Goal: Browse casually

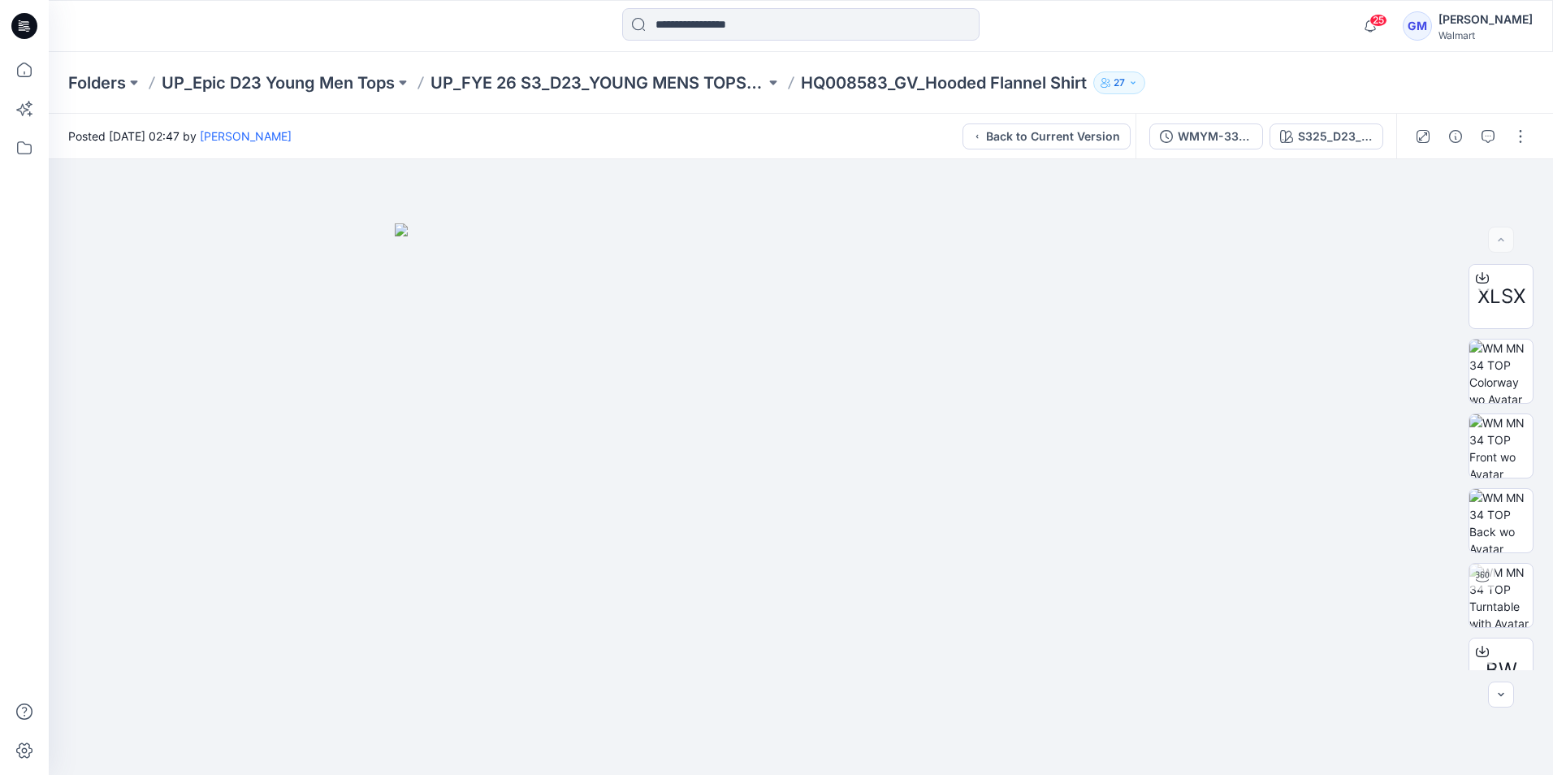
click at [30, 26] on icon at bounding box center [24, 26] width 26 height 26
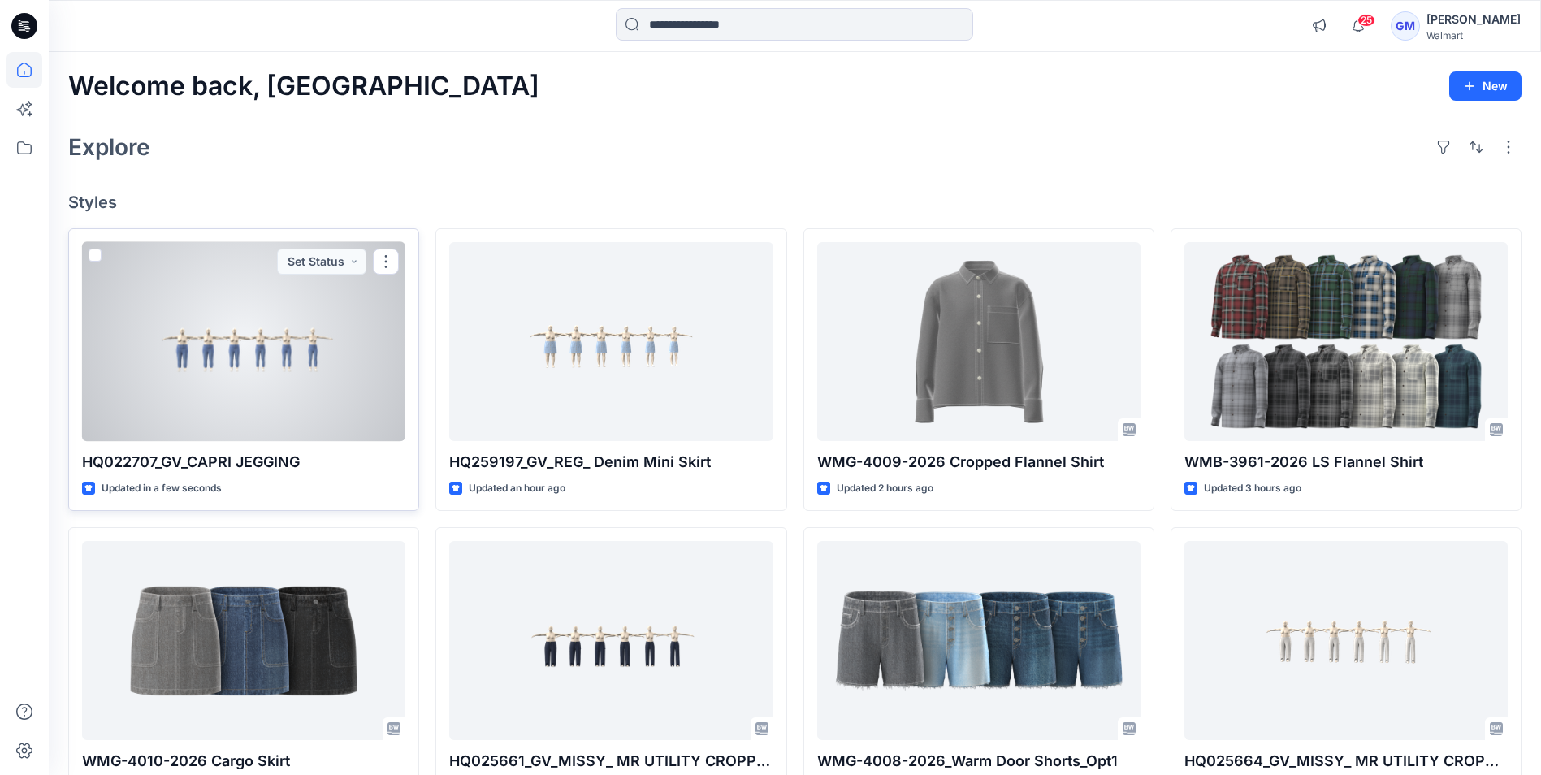
click at [304, 404] on div at bounding box center [243, 341] width 323 height 199
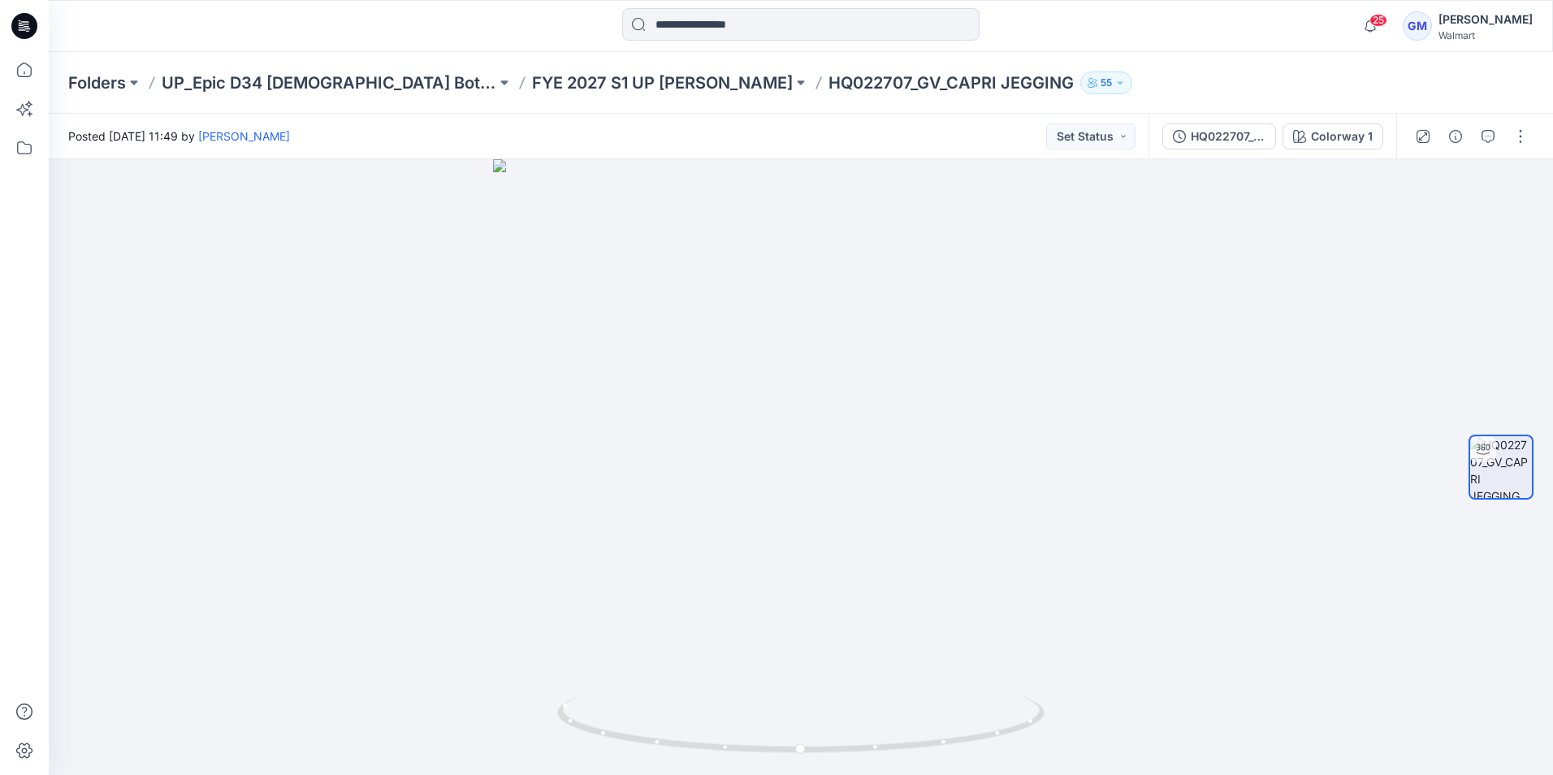
click at [28, 29] on icon at bounding box center [27, 28] width 6 height 1
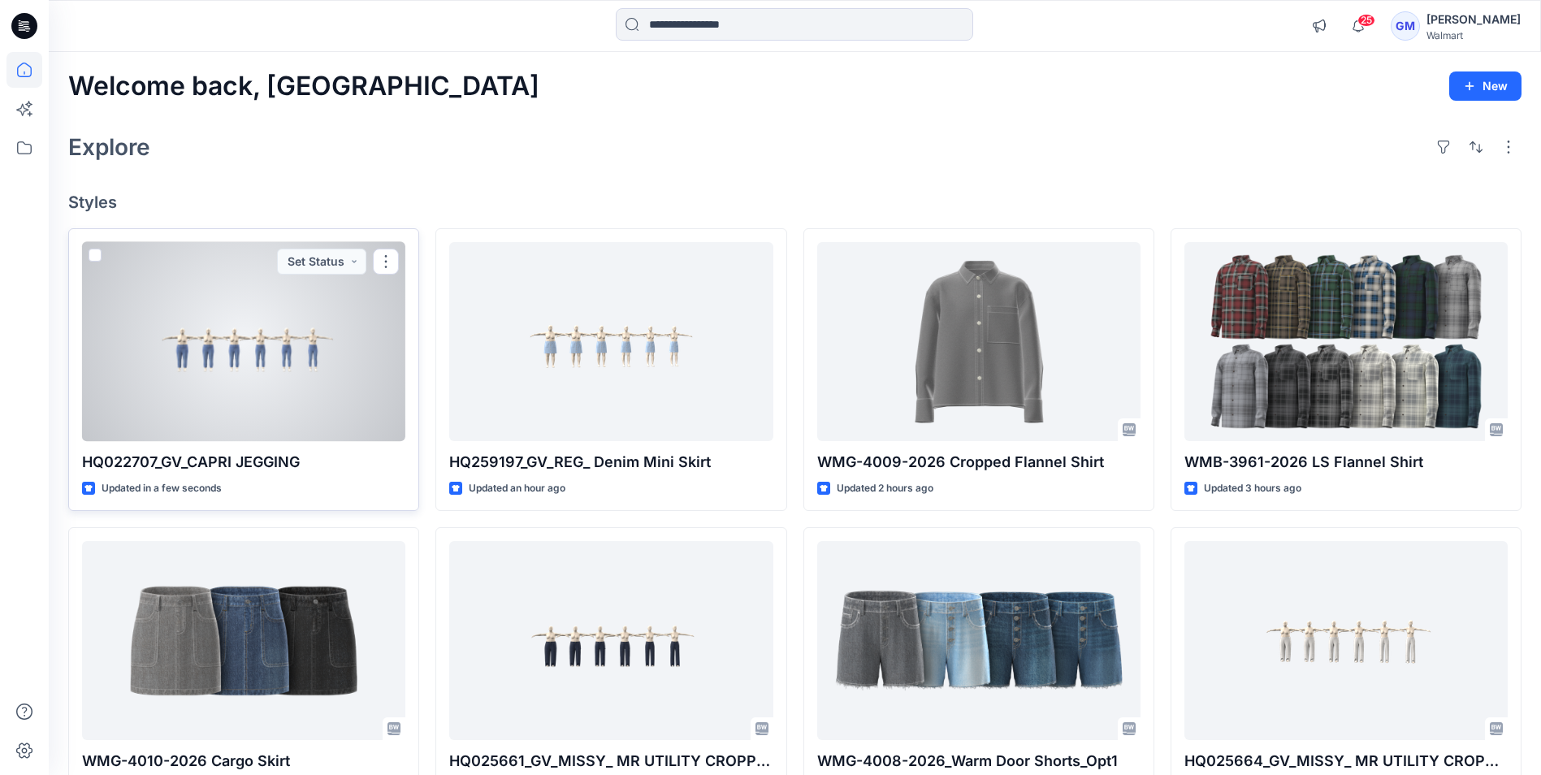
click at [314, 402] on div at bounding box center [243, 341] width 323 height 199
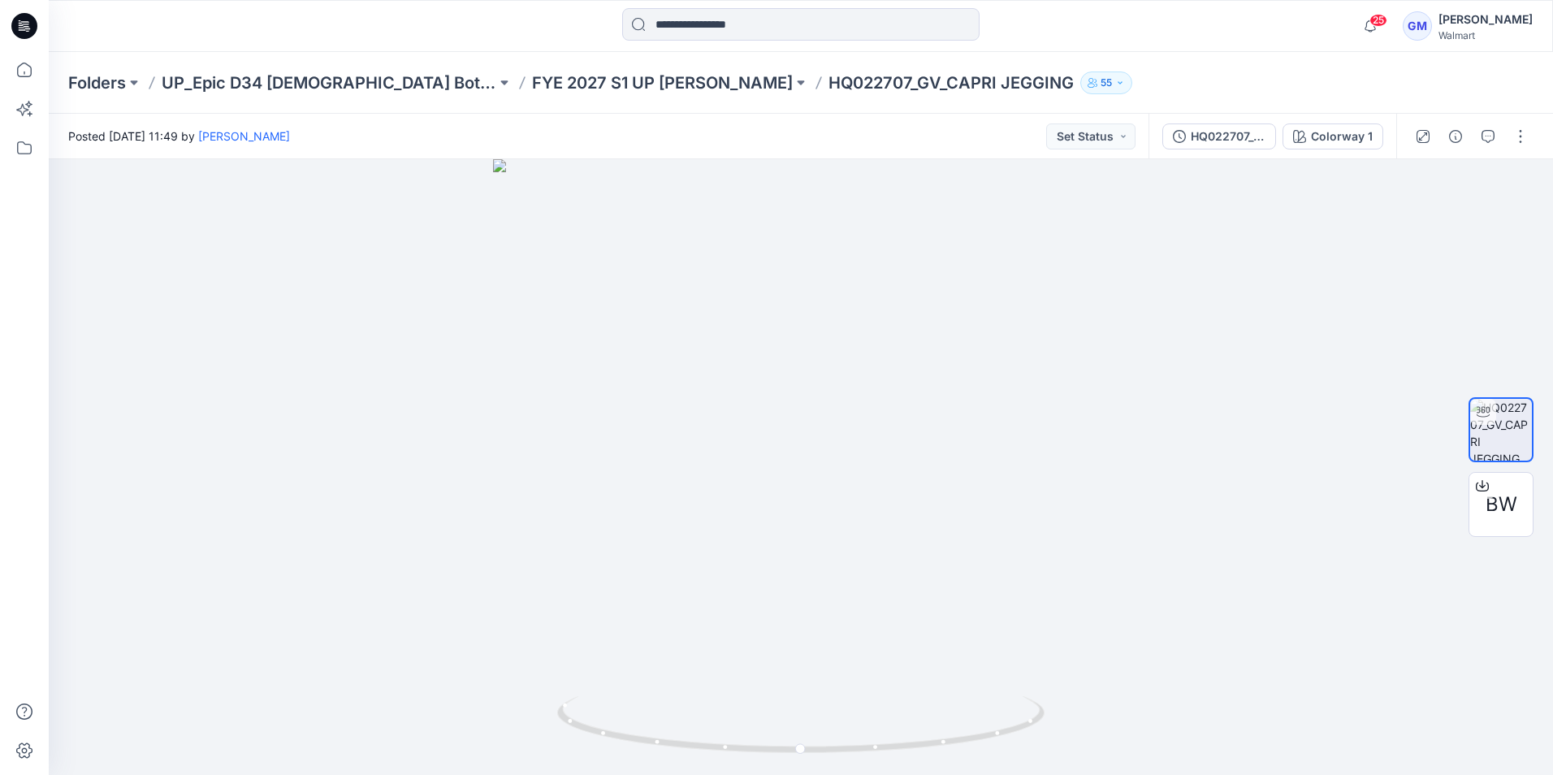
click at [1037, 28] on div at bounding box center [801, 26] width 752 height 36
click at [569, 40] on div at bounding box center [801, 26] width 752 height 36
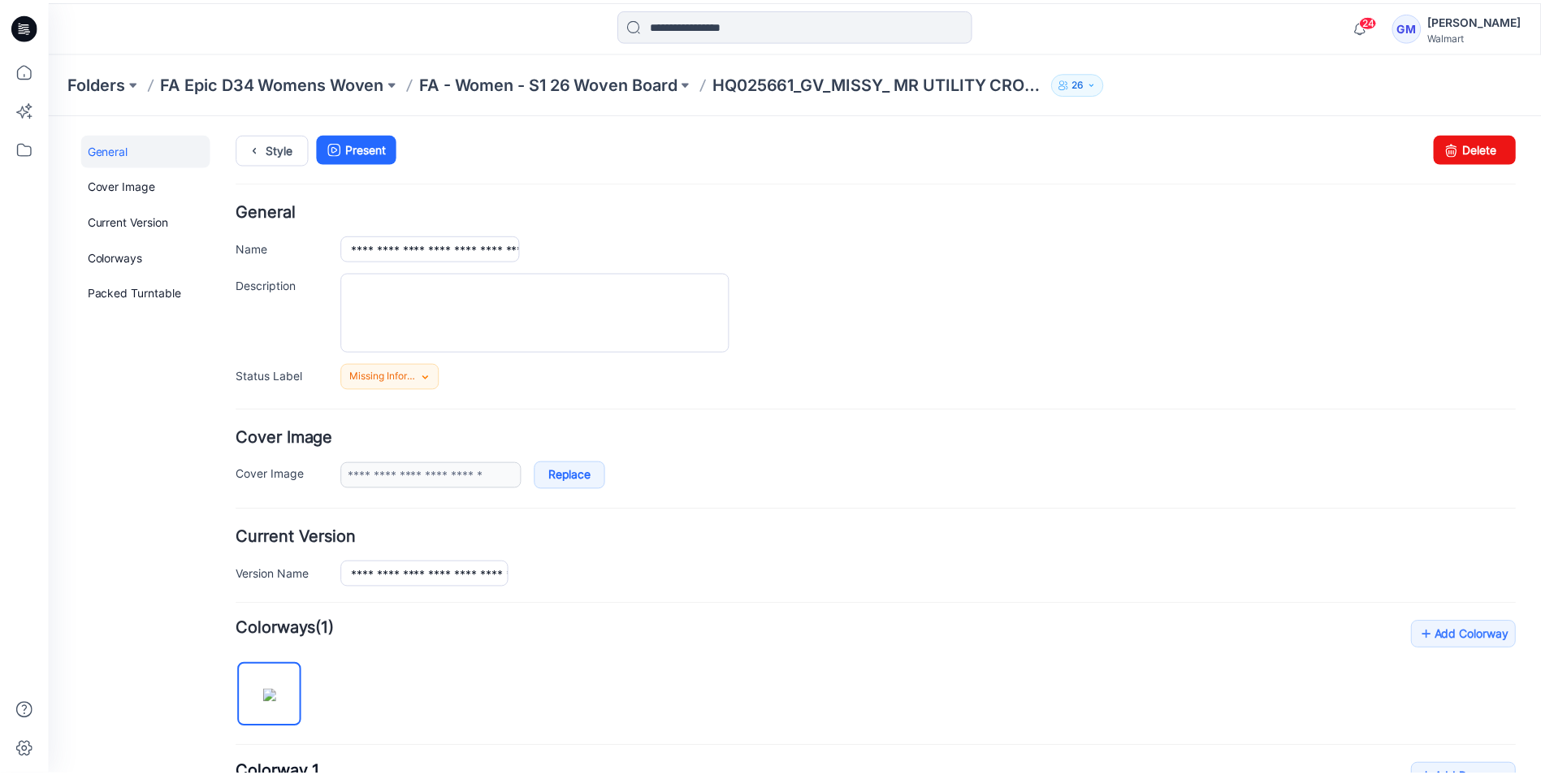
scroll to position [362, 0]
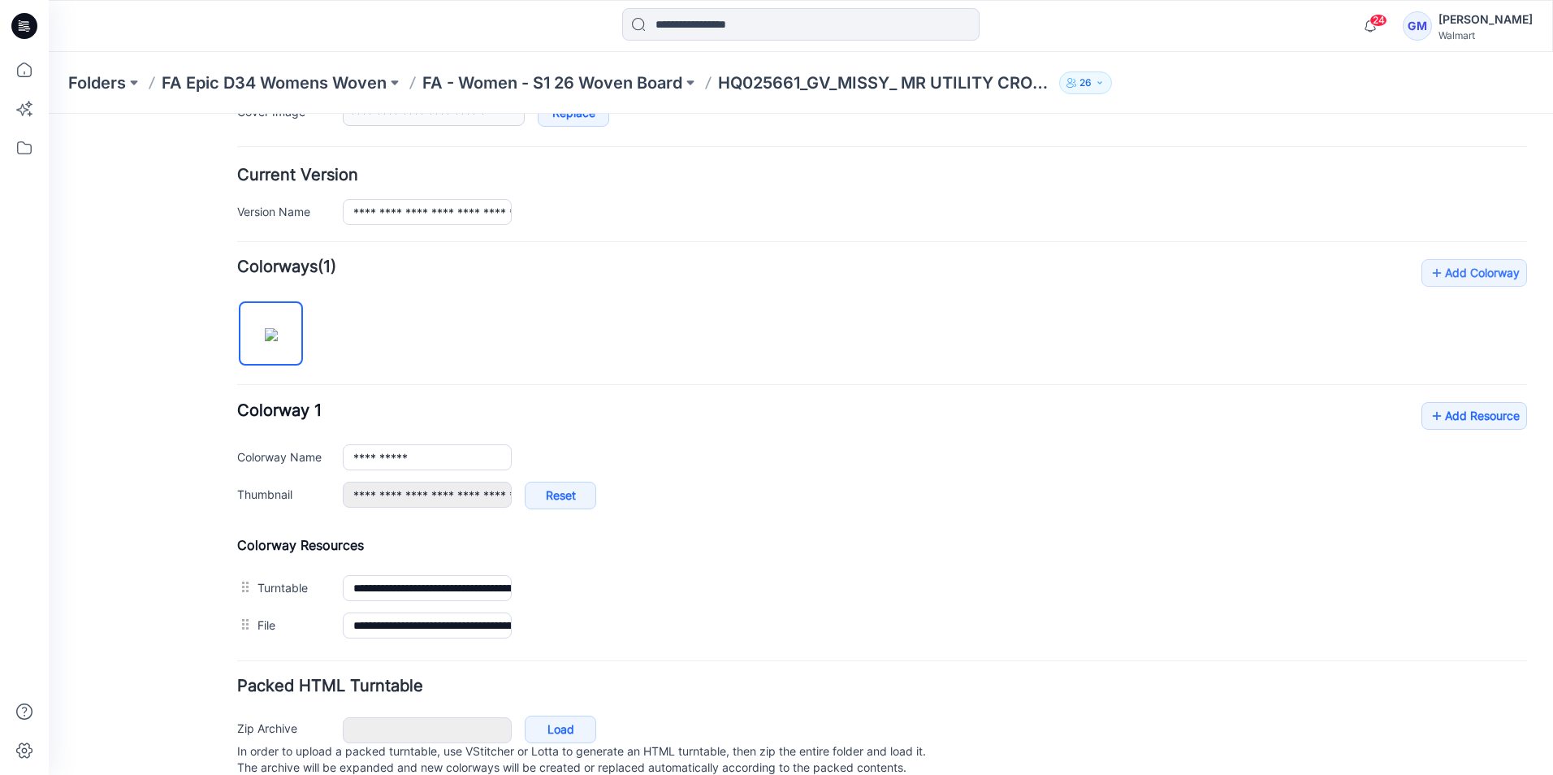
click at [26, 31] on icon at bounding box center [28, 31] width 4 height 1
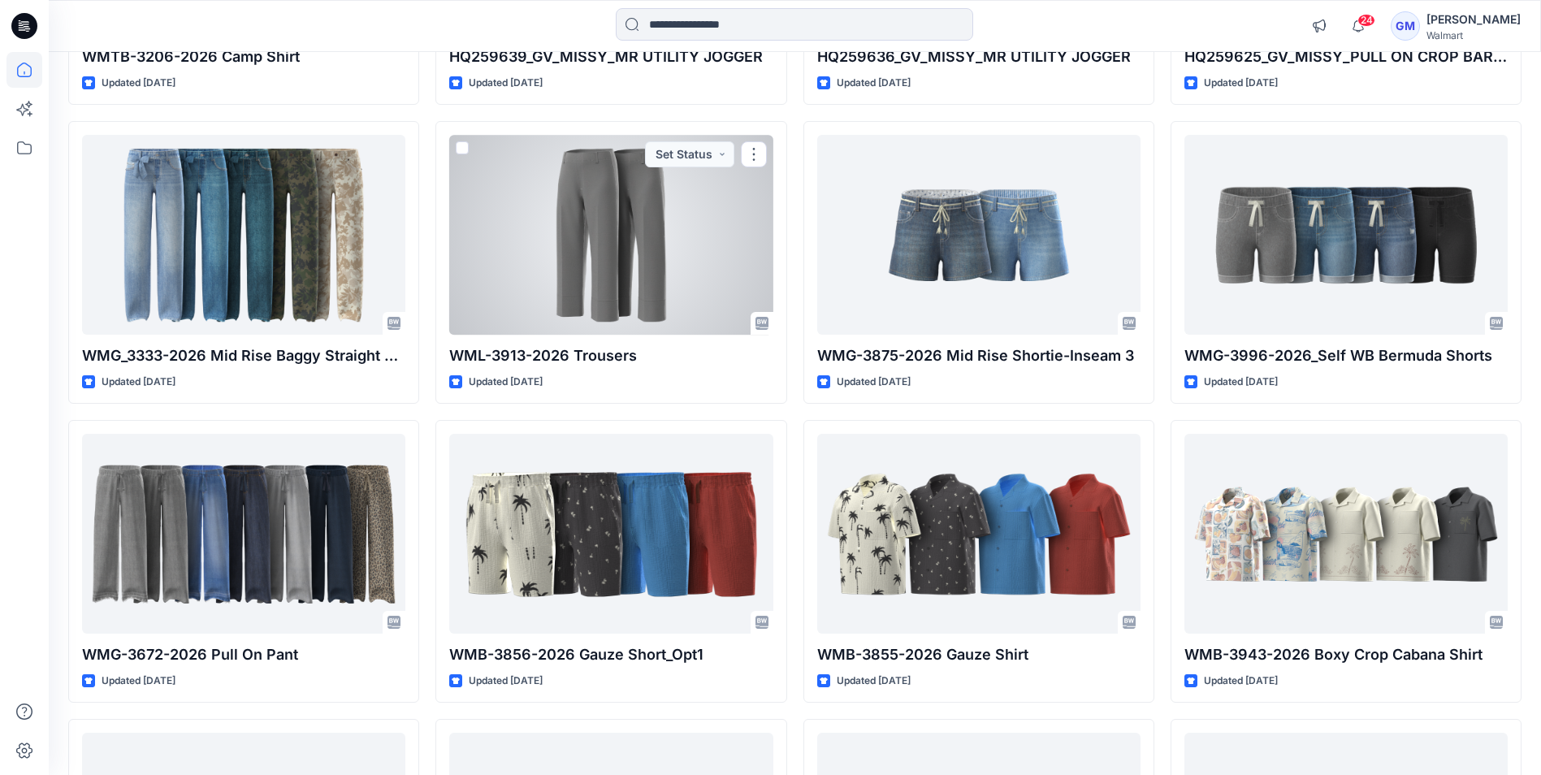
scroll to position [3101, 0]
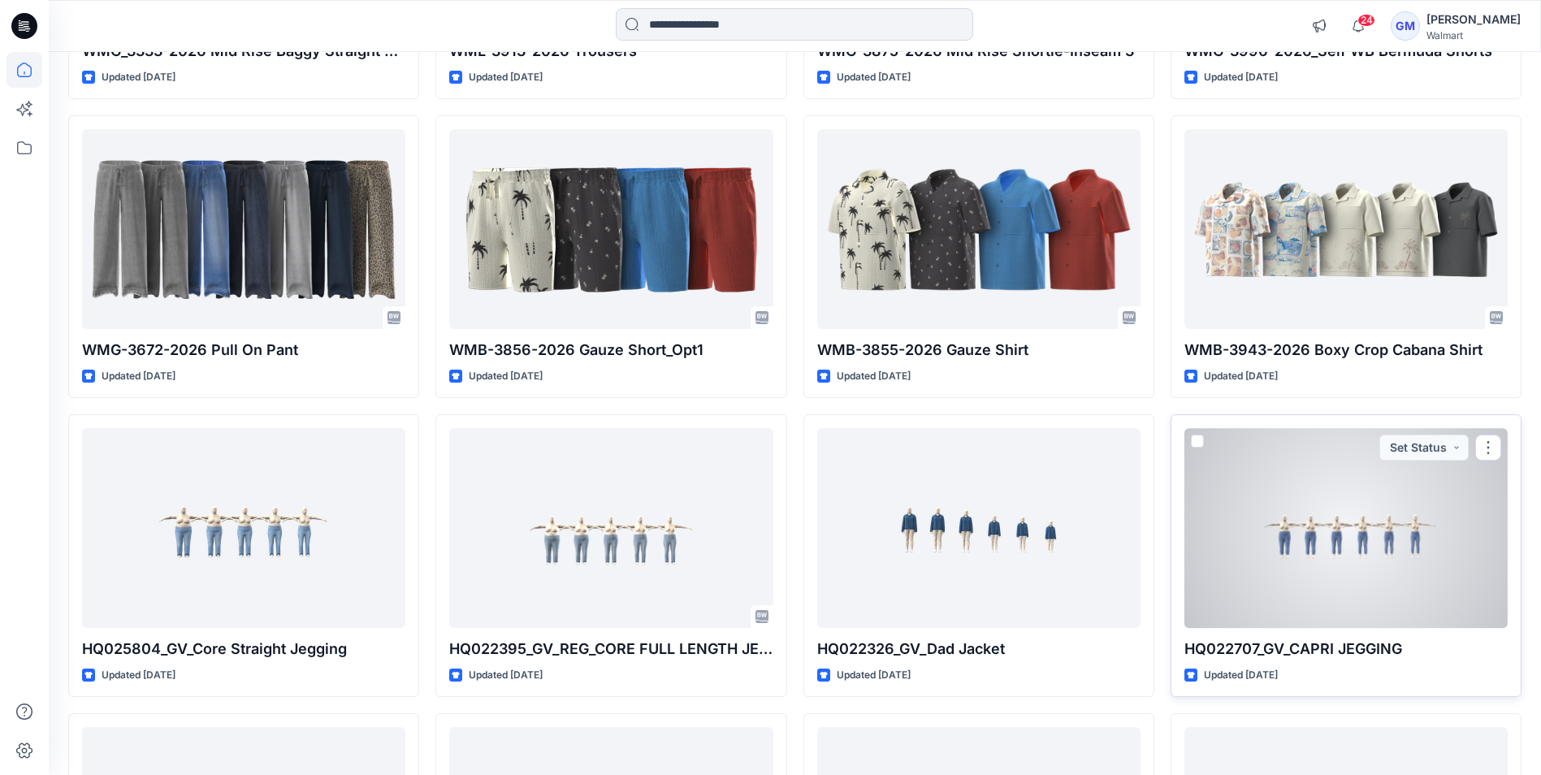
click at [1398, 584] on div at bounding box center [1345, 527] width 323 height 199
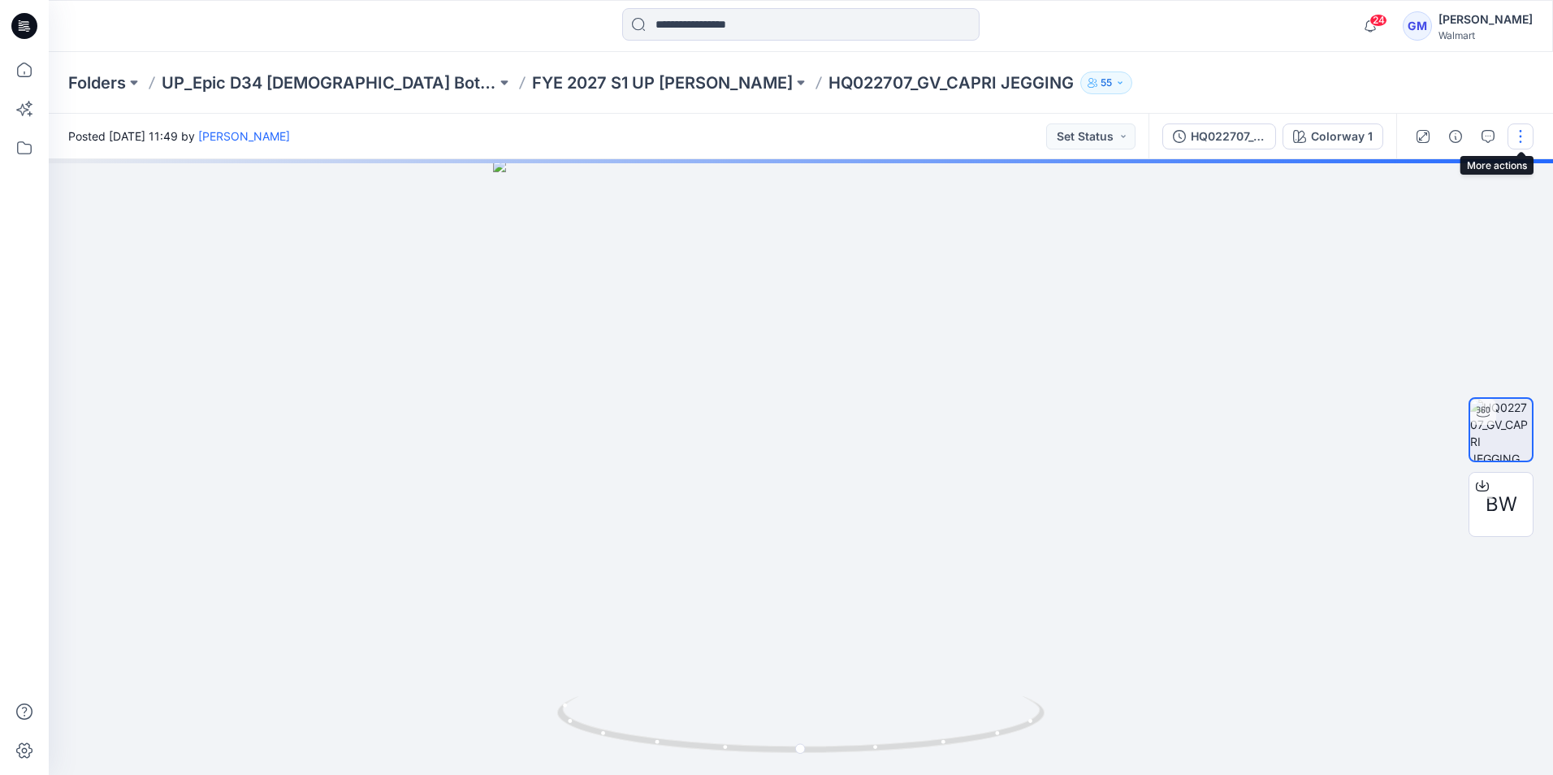
click at [1516, 136] on button "button" at bounding box center [1521, 136] width 26 height 26
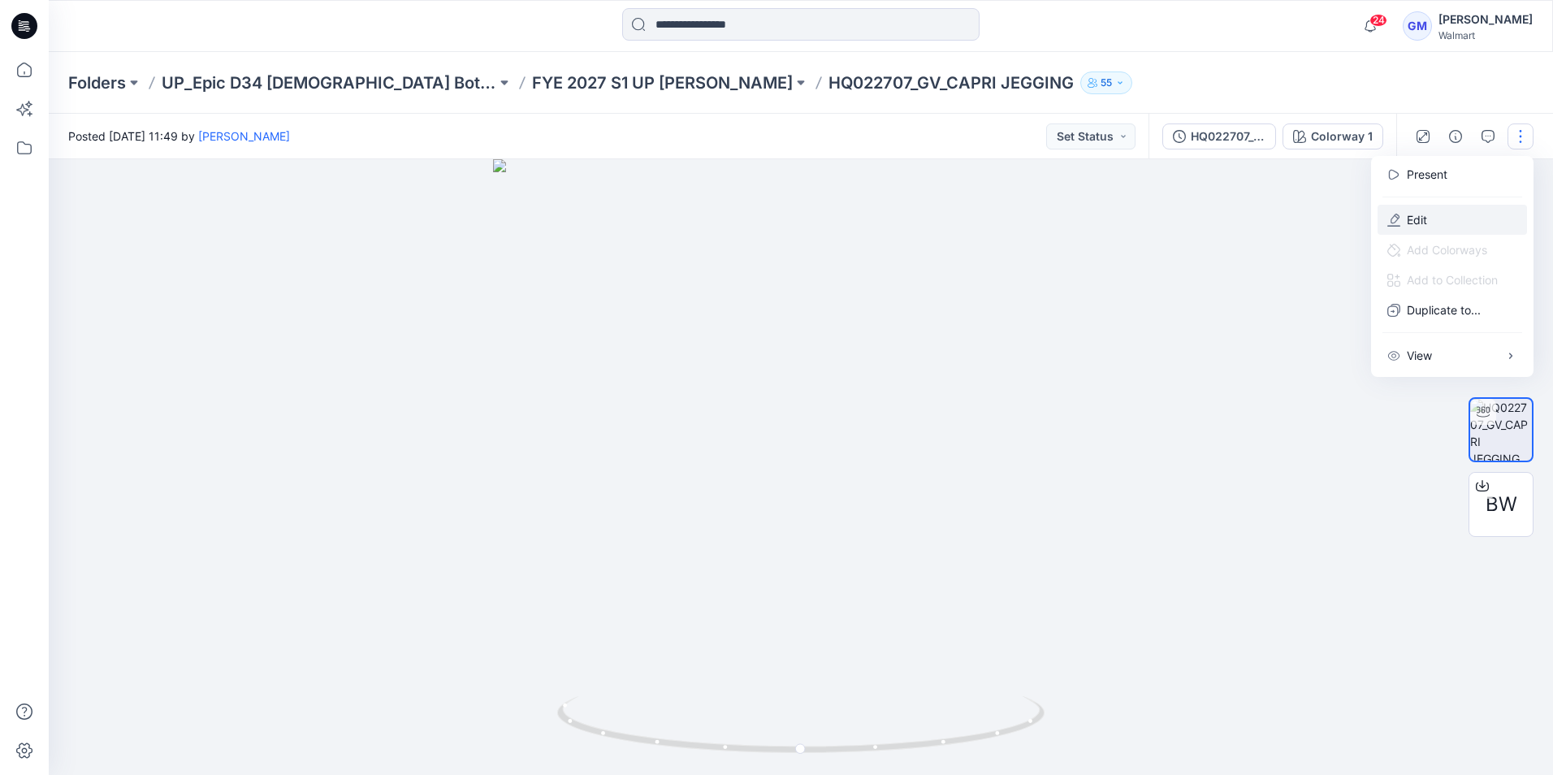
click at [1433, 218] on button "Edit" at bounding box center [1452, 220] width 149 height 30
click at [465, 34] on div at bounding box center [801, 26] width 752 height 36
